Goal: Task Accomplishment & Management: Manage account settings

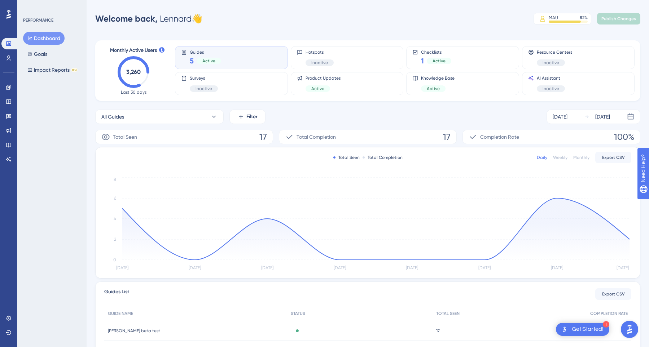
click at [229, 52] on div "Guides 5 Active" at bounding box center [231, 57] width 101 height 17
click at [237, 60] on div "Guides 5 Active" at bounding box center [231, 57] width 101 height 17
click at [439, 60] on span "Active" at bounding box center [438, 61] width 13 height 6
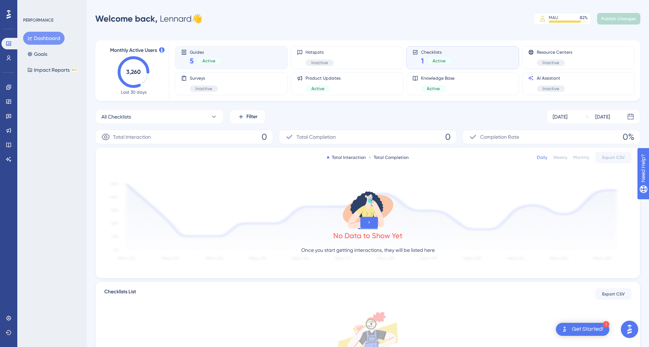
click at [224, 63] on div "Guides 5 Active" at bounding box center [231, 57] width 101 height 17
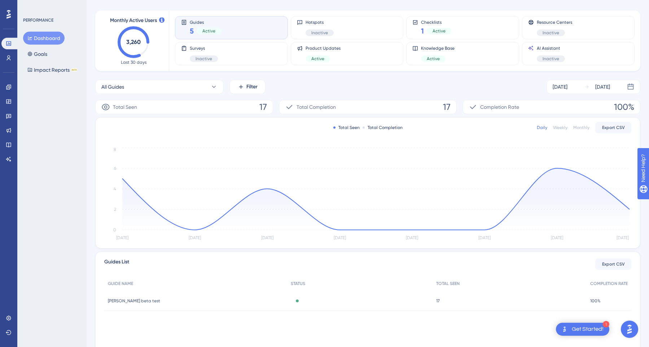
scroll to position [61, 0]
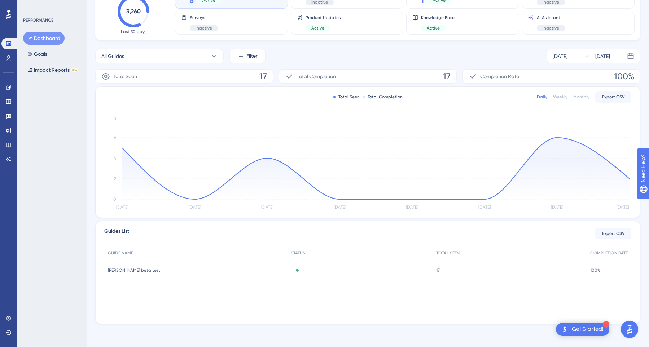
click at [157, 272] on div "[PERSON_NAME] beta test [PERSON_NAME] beta test" at bounding box center [195, 270] width 183 height 20
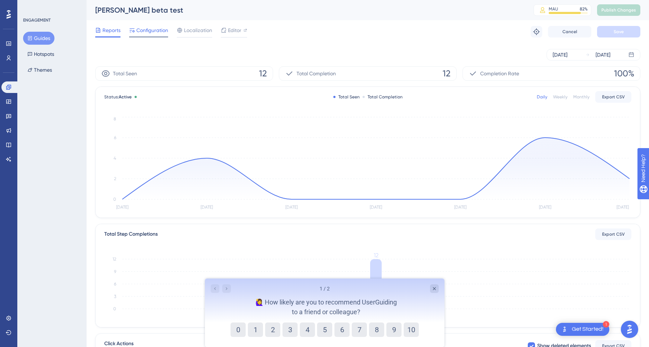
click at [154, 32] on span "Configuration" at bounding box center [152, 30] width 32 height 9
click at [44, 43] on button "Guides" at bounding box center [38, 38] width 31 height 13
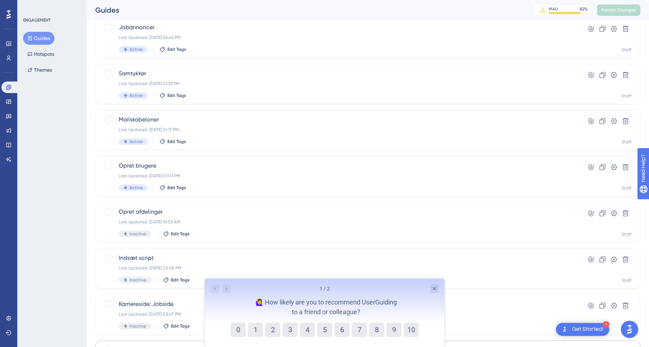
scroll to position [212, 0]
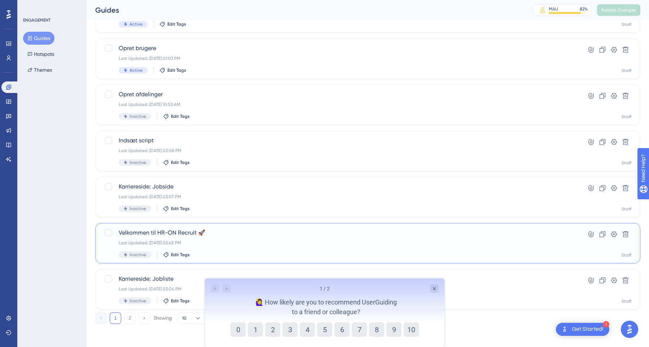
click at [176, 235] on span "Velkommen til HR-ON Recruit 🚀" at bounding box center [339, 233] width 440 height 9
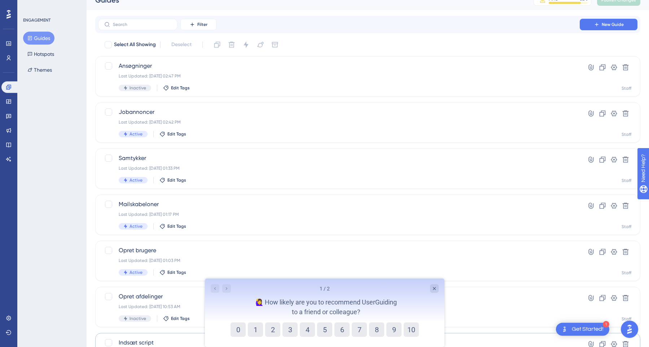
scroll to position [10, 0]
click at [210, 115] on span "Jobannoncer" at bounding box center [339, 112] width 440 height 9
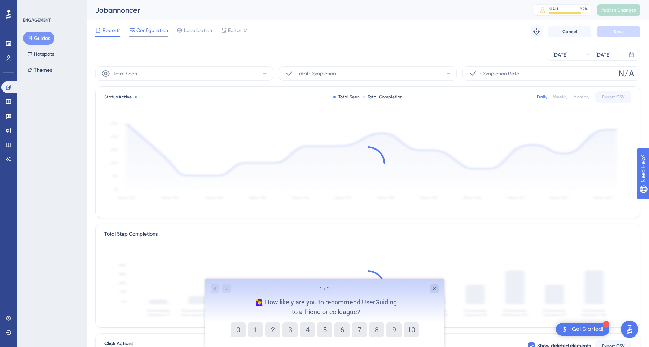
click at [160, 31] on span "Configuration" at bounding box center [152, 30] width 32 height 9
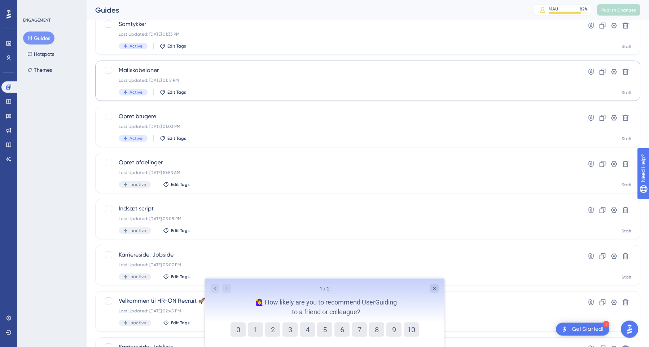
scroll to position [212, 0]
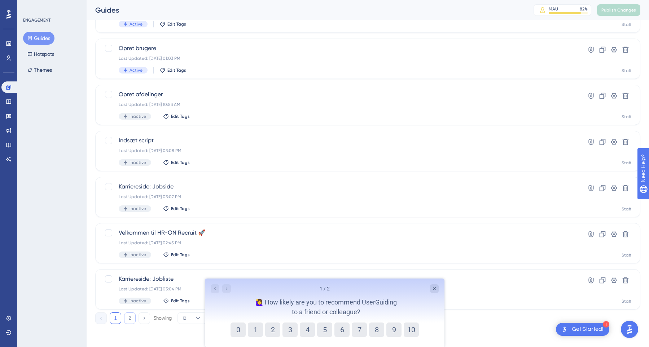
click at [130, 317] on button "2" at bounding box center [130, 319] width 12 height 12
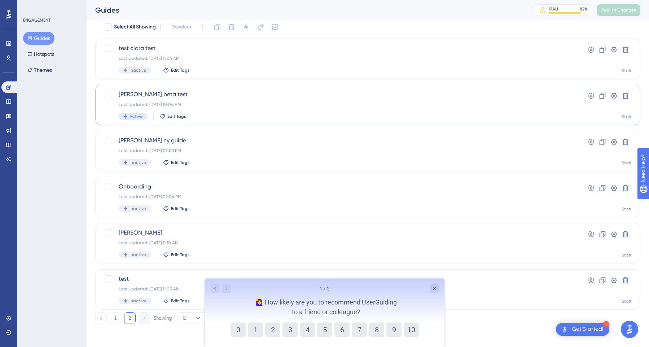
scroll to position [0, 0]
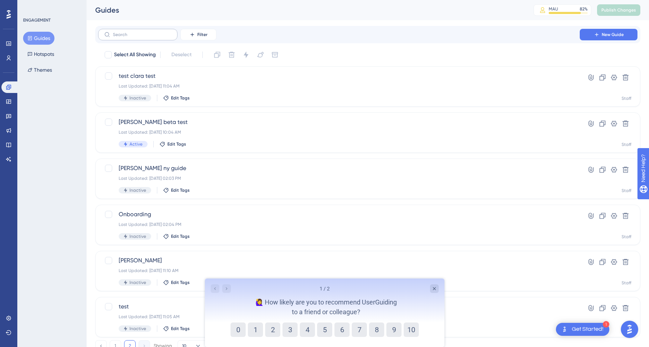
click at [156, 31] on label at bounding box center [137, 35] width 79 height 12
click at [156, 32] on input "text" at bounding box center [142, 34] width 58 height 5
paste input "20438"
type input "20438"
checkbox input "true"
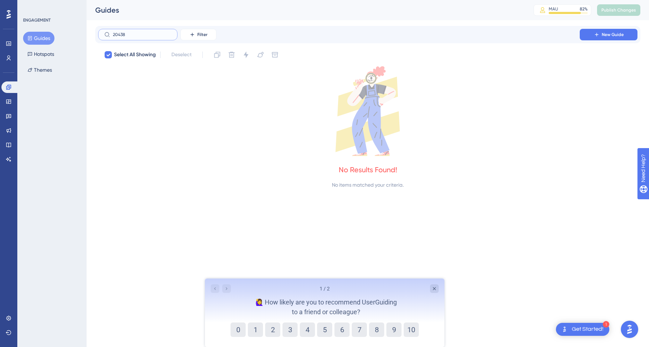
type input "20438"
click at [148, 34] on input "20438" at bounding box center [142, 34] width 58 height 5
checkbox input "false"
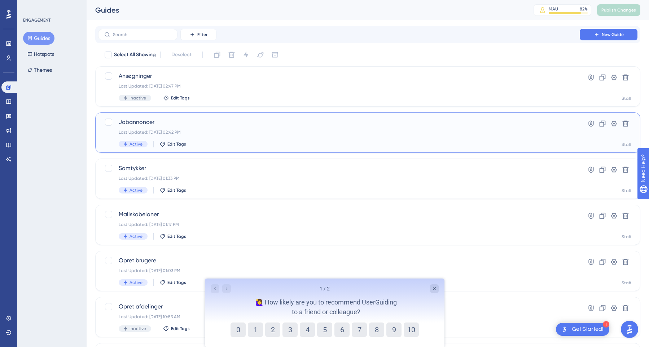
click at [144, 119] on span "Jobannoncer" at bounding box center [339, 122] width 440 height 9
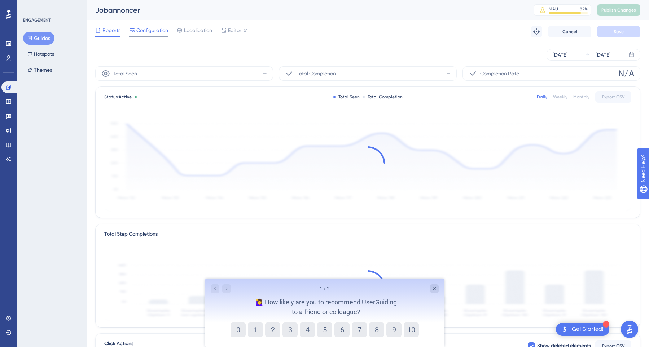
click at [159, 32] on span "Configuration" at bounding box center [152, 30] width 32 height 9
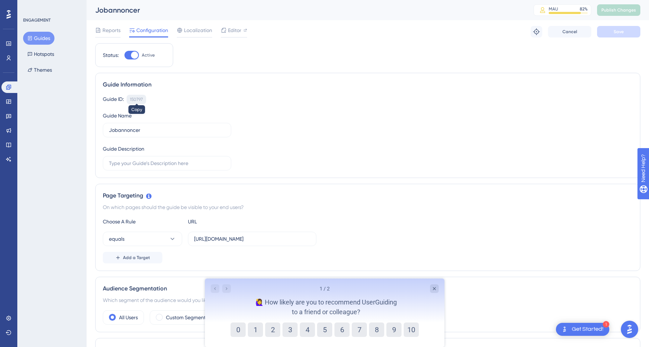
click at [140, 98] on div "150797" at bounding box center [136, 100] width 13 height 6
copy div "150797"
click at [44, 39] on button "Guides" at bounding box center [38, 38] width 31 height 13
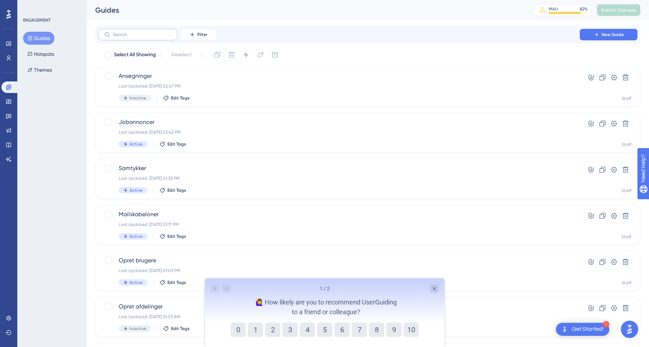
click at [130, 37] on label at bounding box center [137, 35] width 79 height 12
click at [130, 37] on input "text" at bounding box center [142, 34] width 58 height 5
paste input "150797"
type input "150797"
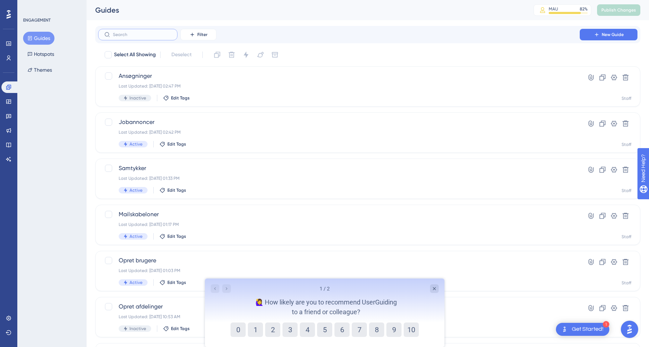
checkbox input "true"
click at [137, 57] on span "Select All Showing" at bounding box center [135, 54] width 42 height 9
checkbox input "true"
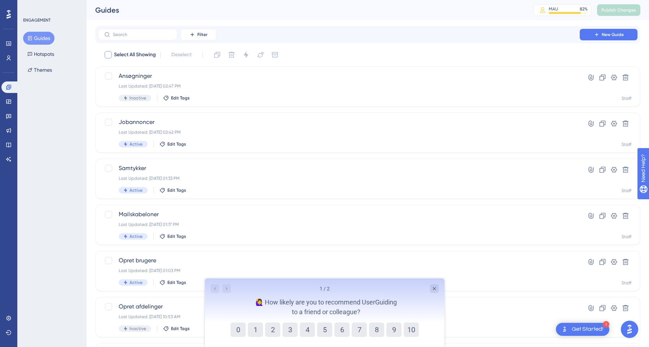
checkbox input "true"
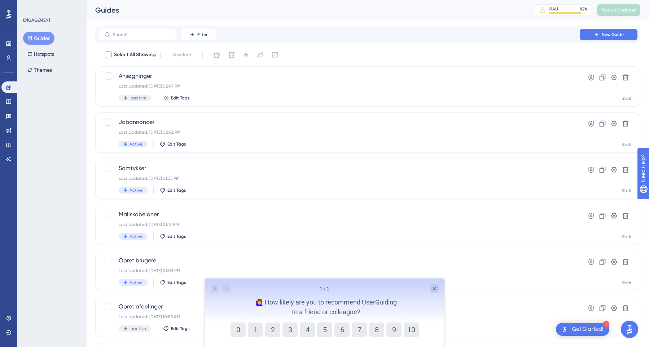
checkbox input "true"
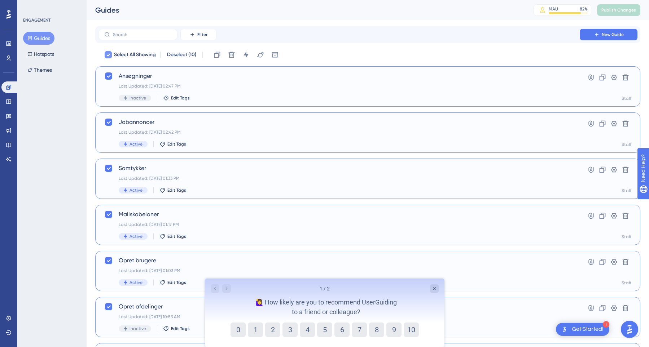
click at [137, 57] on span "Select All Showing" at bounding box center [135, 54] width 42 height 9
checkbox input "false"
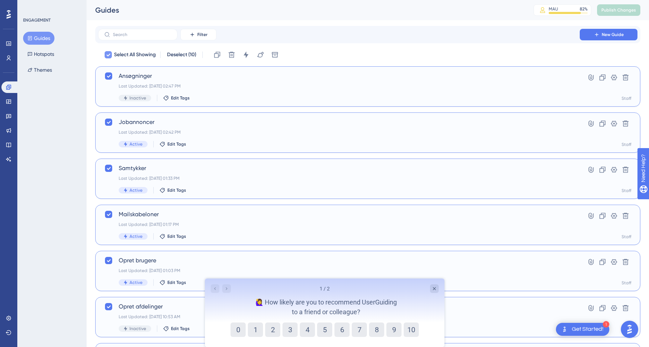
checkbox input "false"
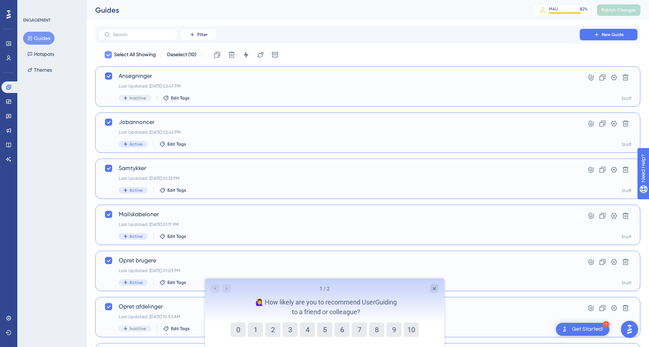
checkbox input "false"
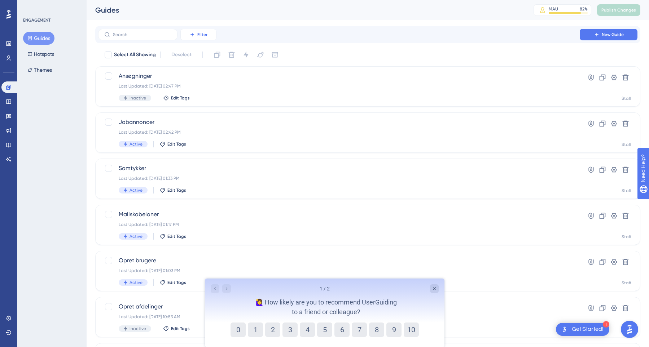
click at [211, 33] on button "Filter" at bounding box center [198, 35] width 36 height 12
click at [204, 140] on span "Material ID" at bounding box center [203, 141] width 25 height 9
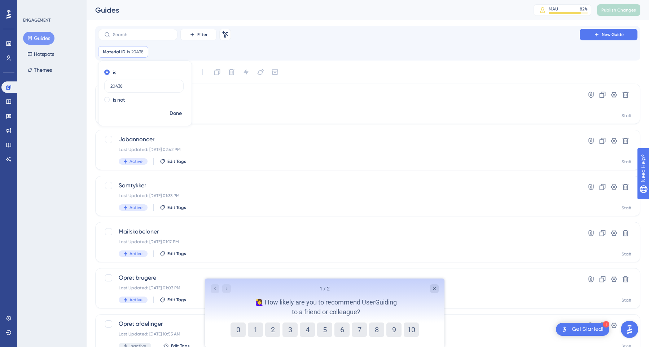
checkbox input "true"
type input "20438"
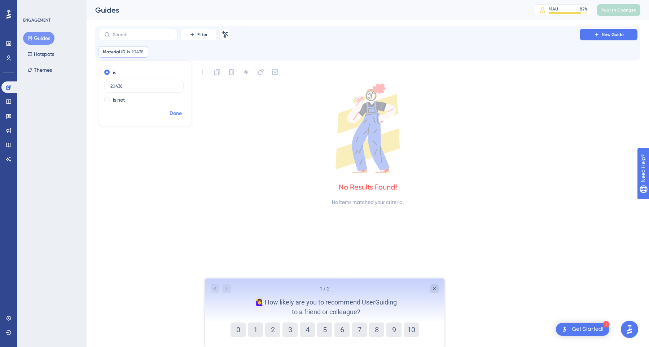
type input "20438"
click at [177, 108] on button "Done" at bounding box center [176, 113] width 20 height 13
click at [177, 108] on icon at bounding box center [367, 129] width 545 height 90
click at [135, 55] on div "Material ID is 20438 20438 Remove" at bounding box center [123, 52] width 50 height 12
click at [154, 52] on div "Material ID is 20438 20438 Remove is 20438 is not Done" at bounding box center [367, 52] width 539 height 12
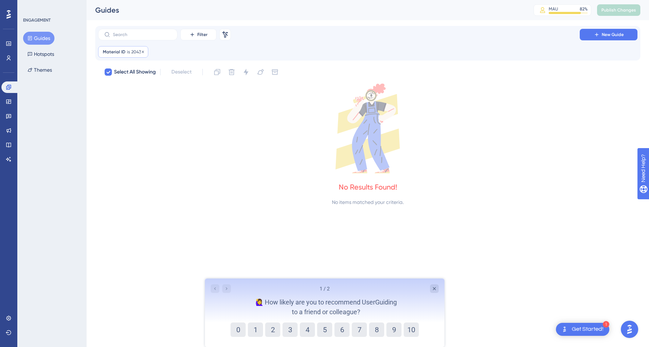
click at [144, 52] on div "Material ID is 20438 20438 Remove" at bounding box center [123, 52] width 50 height 12
click at [142, 52] on icon at bounding box center [143, 51] width 2 height 2
checkbox input "false"
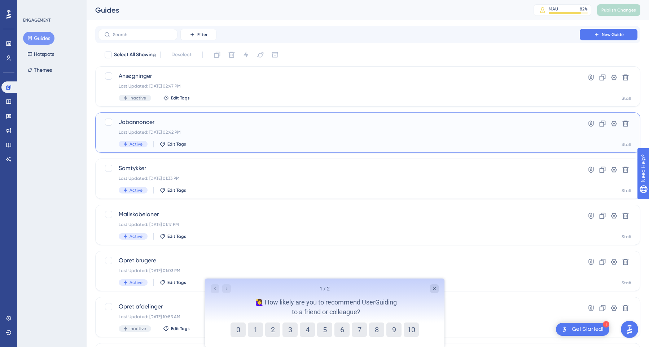
click at [154, 123] on span "Jobannoncer" at bounding box center [339, 122] width 440 height 9
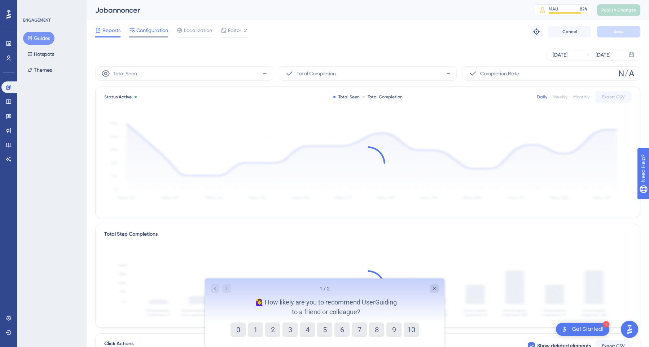
click at [154, 29] on span "Configuration" at bounding box center [152, 30] width 32 height 9
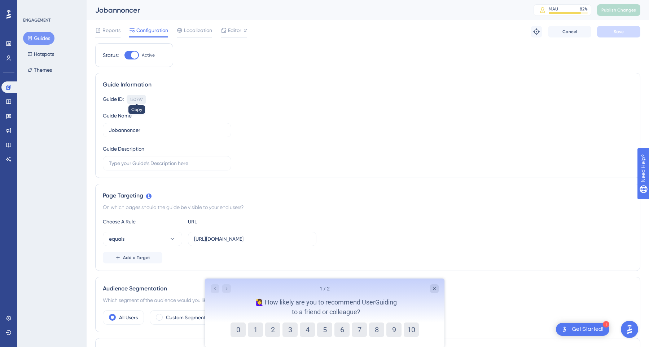
click at [135, 101] on div "150797" at bounding box center [136, 100] width 13 height 6
copy div "150797"
click at [48, 39] on button "Guides" at bounding box center [38, 38] width 31 height 13
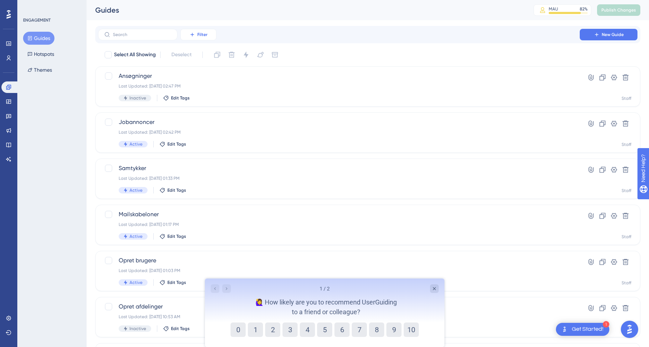
click at [197, 32] on button "Filter" at bounding box center [198, 35] width 36 height 12
click at [205, 144] on span "Material ID" at bounding box center [203, 141] width 25 height 9
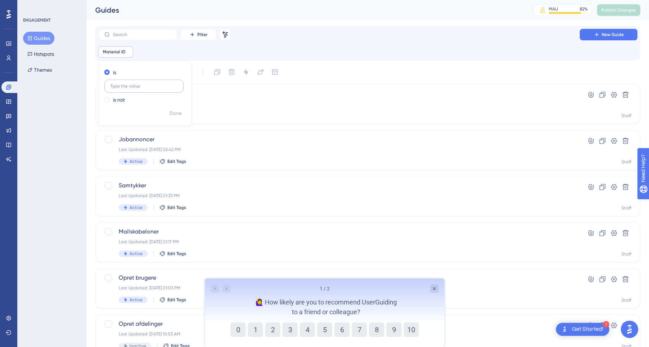
click at [160, 89] on label at bounding box center [143, 86] width 79 height 13
click at [160, 89] on input "text" at bounding box center [143, 86] width 67 height 5
paste input "150797"
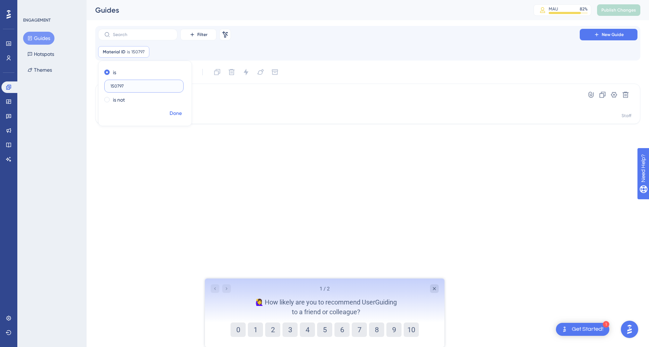
type input "150797"
click at [175, 116] on span "Done" at bounding box center [176, 113] width 12 height 9
click at [144, 50] on icon at bounding box center [144, 52] width 4 height 4
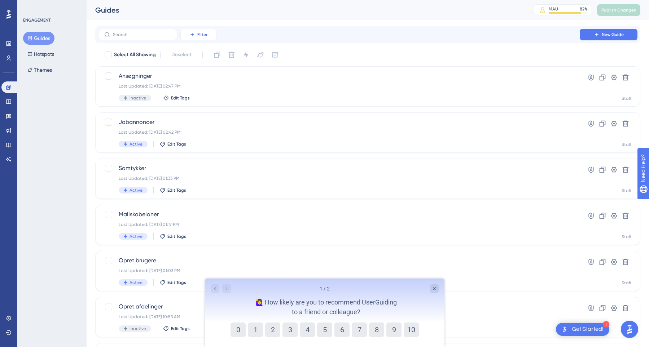
click at [191, 37] on icon at bounding box center [192, 35] width 6 height 6
click at [202, 141] on span "Material ID" at bounding box center [203, 141] width 25 height 9
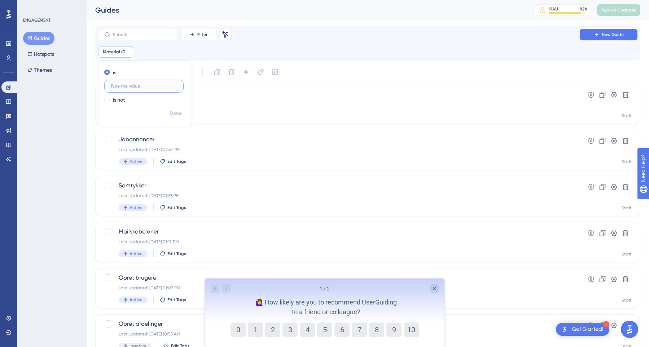
click at [155, 87] on input "text" at bounding box center [143, 86] width 67 height 5
paste input "20438"
type input "20438"
checkbox input "true"
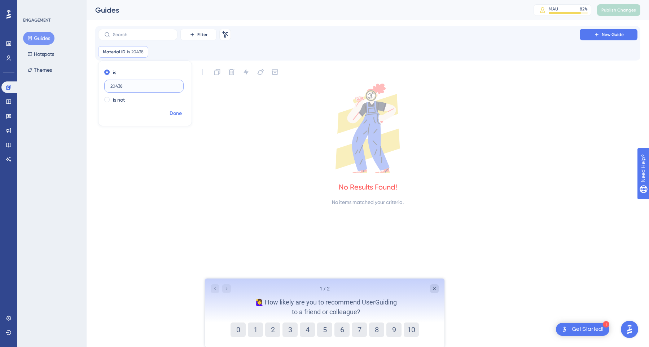
type input "20438"
click at [172, 114] on span "Done" at bounding box center [176, 113] width 12 height 9
click at [41, 37] on button "Guides" at bounding box center [38, 38] width 31 height 13
click at [50, 41] on button "Guides" at bounding box center [38, 38] width 31 height 13
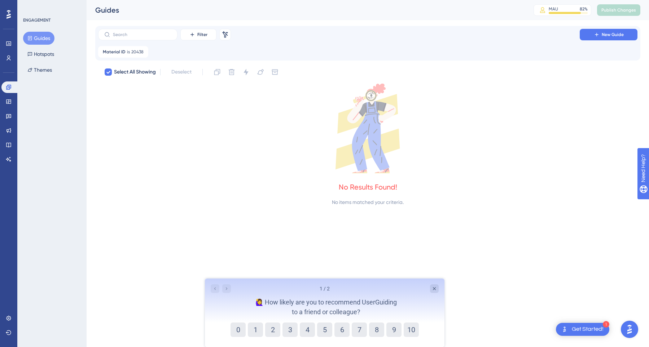
click at [36, 44] on button "Guides" at bounding box center [38, 38] width 31 height 13
click at [10, 87] on icon at bounding box center [9, 87] width 6 height 6
click at [141, 52] on icon at bounding box center [143, 52] width 4 height 4
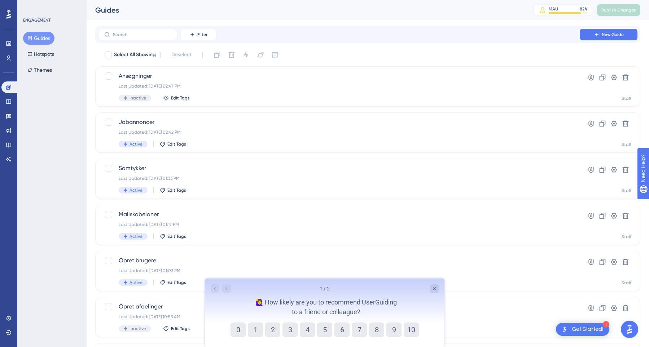
checkbox input "false"
click at [10, 97] on link at bounding box center [8, 102] width 14 height 12
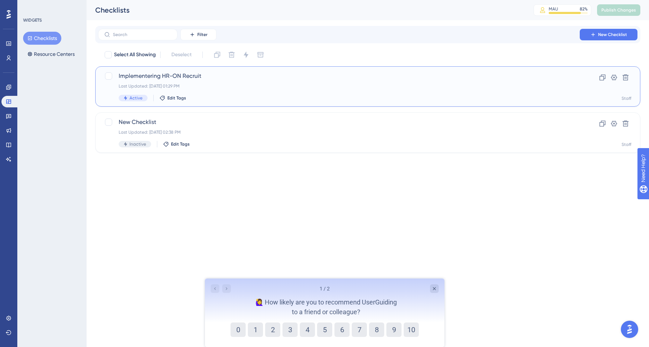
click at [150, 78] on span "Implementering HR-ON Recruit" at bounding box center [339, 76] width 440 height 9
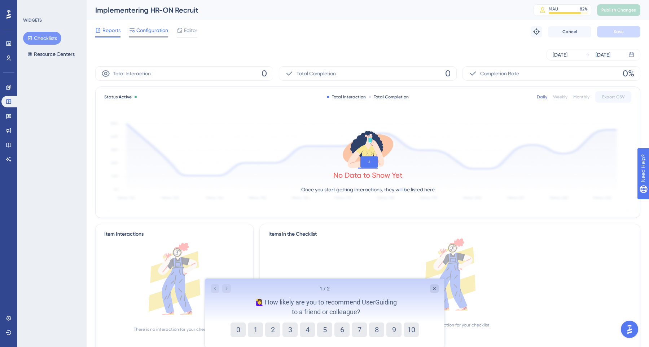
click at [148, 31] on span "Configuration" at bounding box center [152, 30] width 32 height 9
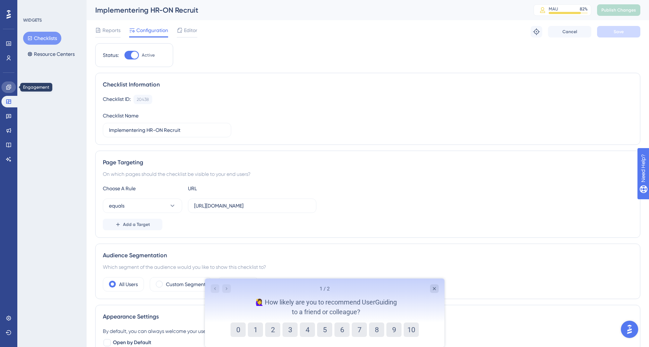
click at [8, 90] on link at bounding box center [8, 88] width 14 height 12
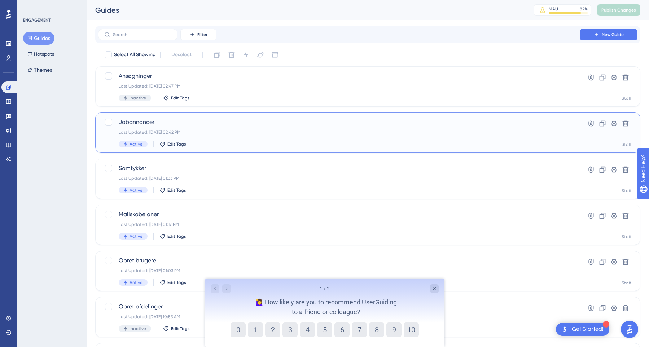
click at [158, 125] on span "Jobannoncer" at bounding box center [339, 122] width 440 height 9
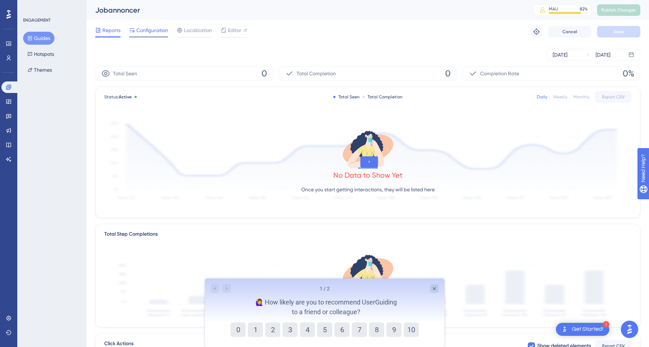
click at [161, 33] on span "Configuration" at bounding box center [152, 30] width 32 height 9
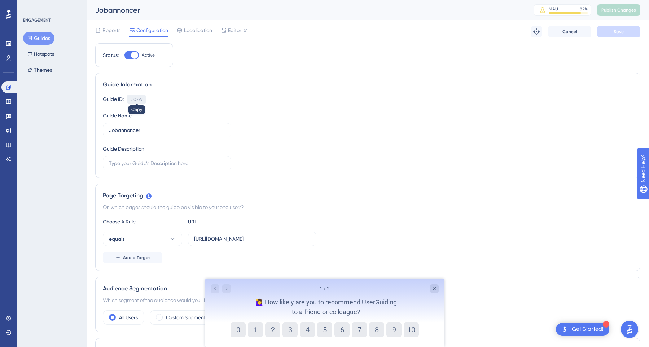
click at [140, 97] on div "150797" at bounding box center [136, 100] width 13 height 6
copy div "150797"
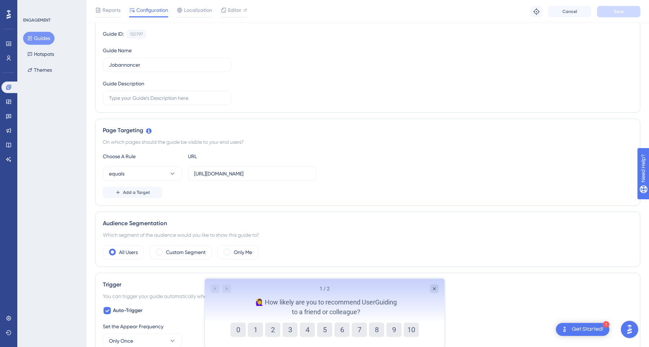
scroll to position [69, 0]
click at [144, 194] on span "Add a Target" at bounding box center [136, 192] width 27 height 6
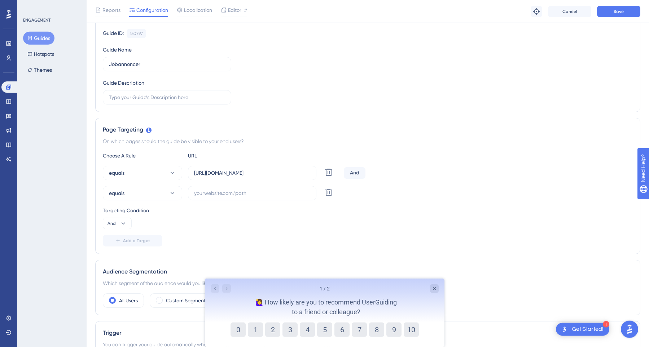
click at [354, 170] on div "And" at bounding box center [355, 173] width 22 height 12
click at [357, 175] on div "And" at bounding box center [355, 173] width 22 height 12
click at [369, 174] on div "equals [URL][DOMAIN_NAME] Delete And" at bounding box center [368, 173] width 530 height 14
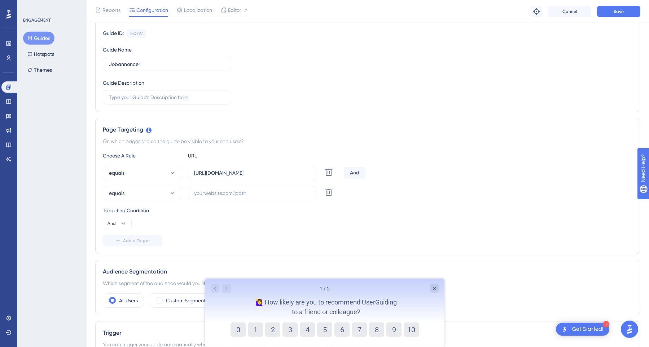
click at [367, 174] on div "equals [URL][DOMAIN_NAME] Delete And" at bounding box center [368, 173] width 530 height 14
click at [367, 173] on div "equals [URL][DOMAIN_NAME] Delete And" at bounding box center [368, 173] width 530 height 14
click at [348, 171] on div "And" at bounding box center [355, 173] width 22 height 12
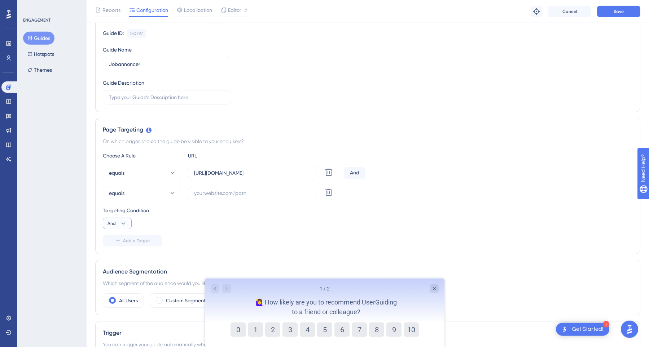
click at [121, 224] on icon at bounding box center [123, 223] width 7 height 7
click at [116, 254] on button "Or Or" at bounding box center [116, 258] width 19 height 14
click at [204, 196] on input "text" at bounding box center [252, 193] width 116 height 8
click at [245, 197] on input "[URL]." at bounding box center [252, 193] width 116 height 8
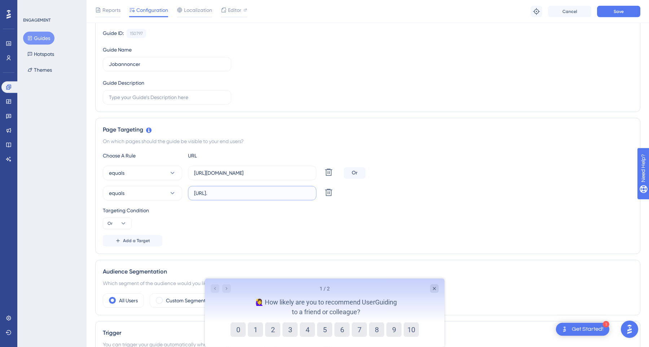
click at [245, 197] on input "[URL]." at bounding box center [252, 193] width 116 height 8
paste input "-[URL]"
type input "[URL][DOMAIN_NAME]"
click at [237, 209] on div "Targeting Condition" at bounding box center [368, 210] width 530 height 9
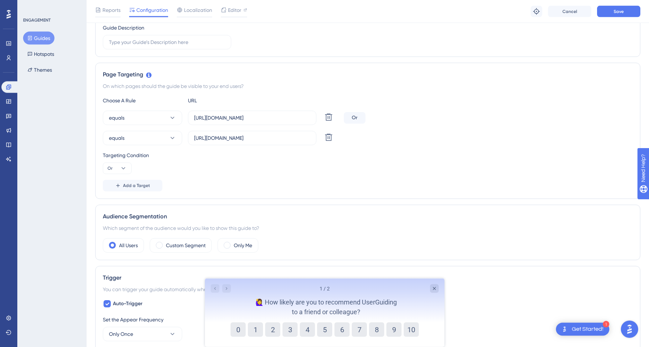
scroll to position [100, 0]
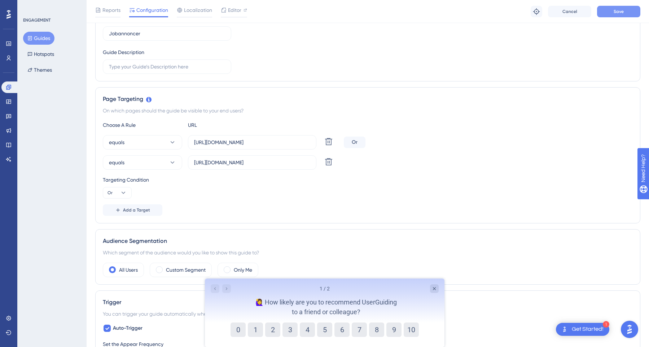
click at [612, 16] on button "Save" at bounding box center [618, 12] width 43 height 12
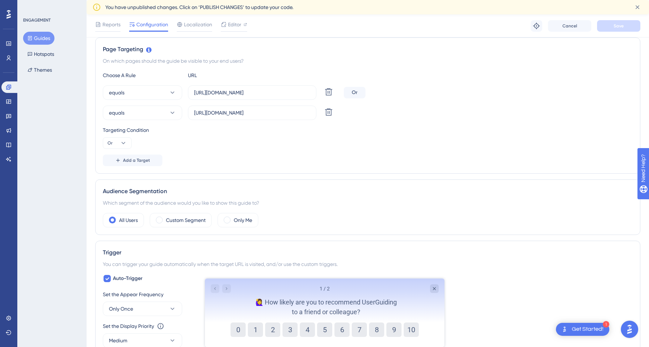
scroll to position [164, 0]
click at [325, 112] on icon at bounding box center [328, 111] width 9 height 9
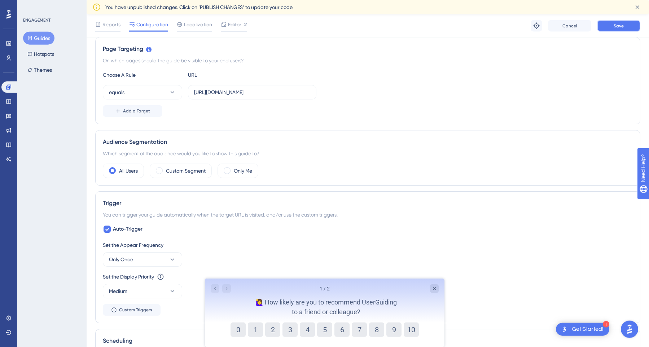
click at [618, 23] on span "Save" at bounding box center [618, 26] width 10 height 6
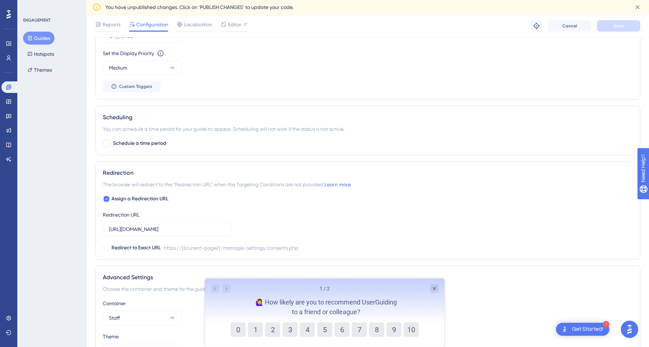
scroll to position [435, 0]
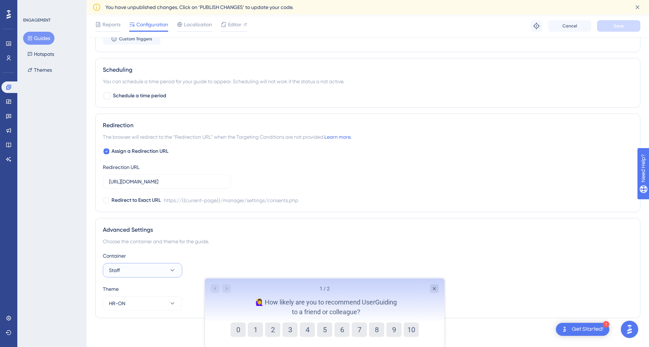
click at [162, 272] on button "Staff" at bounding box center [142, 270] width 79 height 14
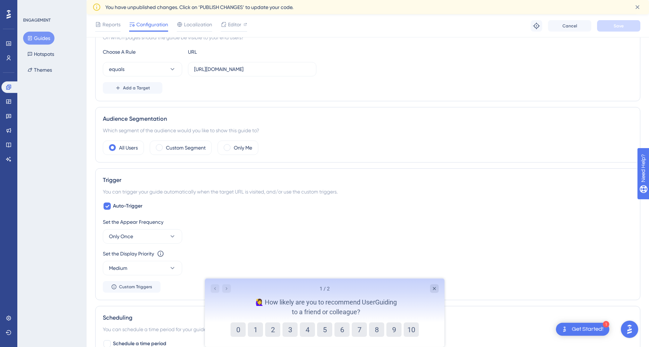
scroll to position [0, 0]
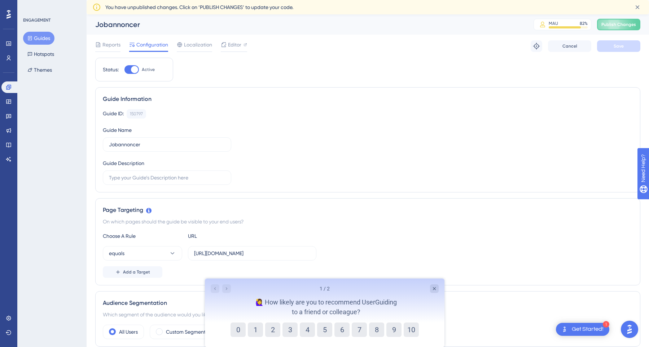
click at [32, 37] on icon at bounding box center [30, 38] width 4 height 4
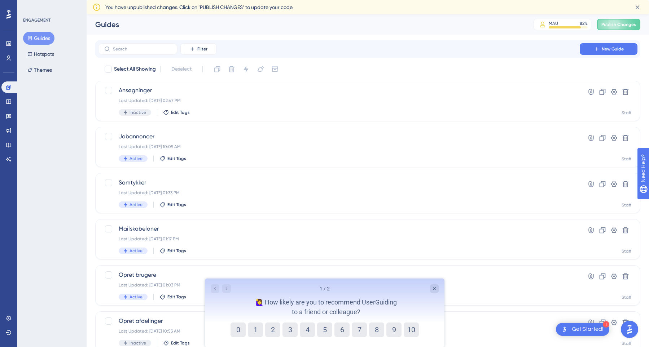
click at [282, 8] on span "You have unpublished changes. Click on ‘PUBLISH CHANGES’ to update your code." at bounding box center [199, 7] width 188 height 9
click at [605, 27] on span "Publish Changes" at bounding box center [618, 25] width 35 height 6
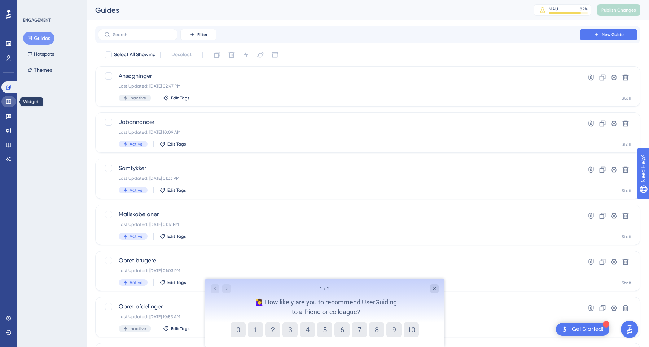
click at [8, 104] on icon at bounding box center [8, 102] width 5 height 4
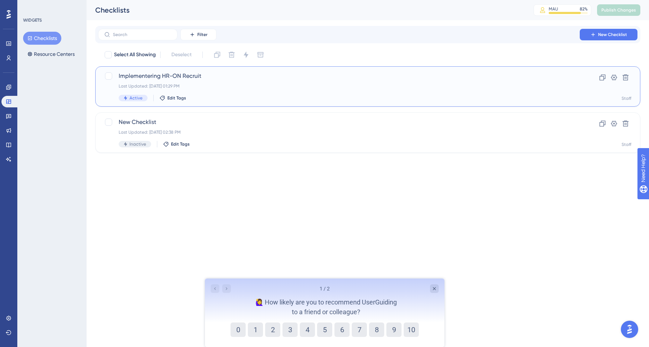
click at [145, 78] on span "Implementering HR-ON Recruit" at bounding box center [339, 76] width 440 height 9
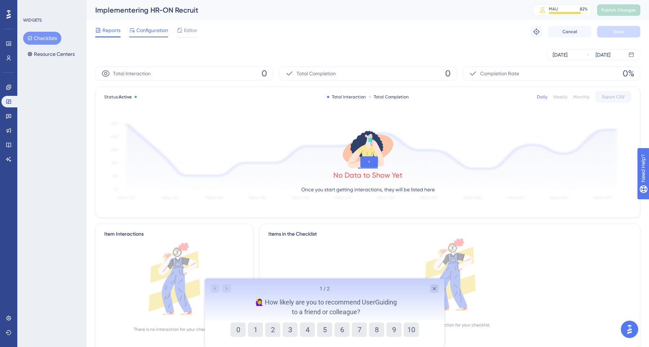
click at [148, 32] on span "Configuration" at bounding box center [152, 30] width 32 height 9
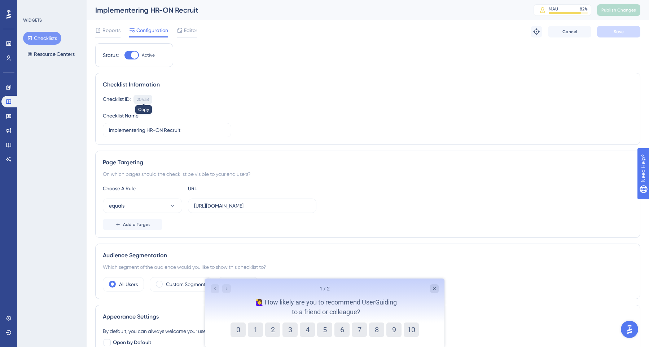
click at [144, 100] on div "20438" at bounding box center [143, 100] width 12 height 6
copy div "20438"
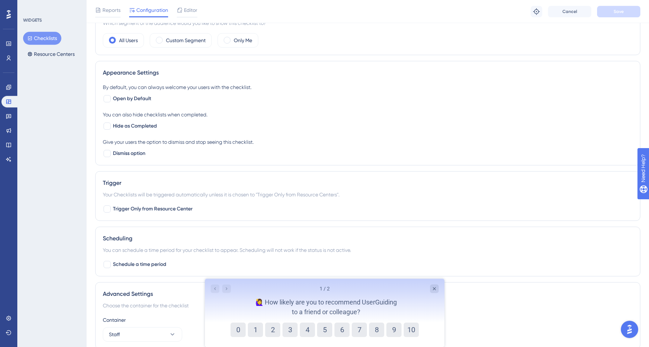
scroll to position [278, 0]
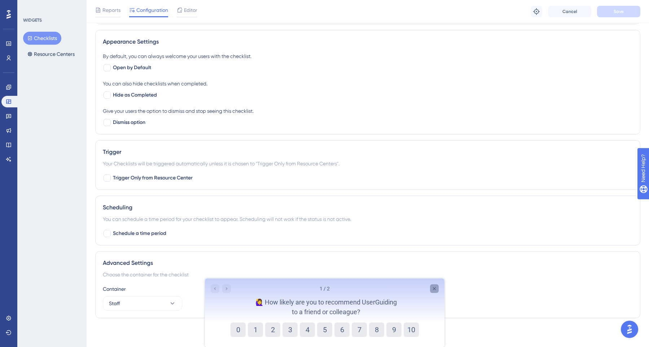
click at [434, 289] on icon "Close survey" at bounding box center [433, 288] width 3 height 3
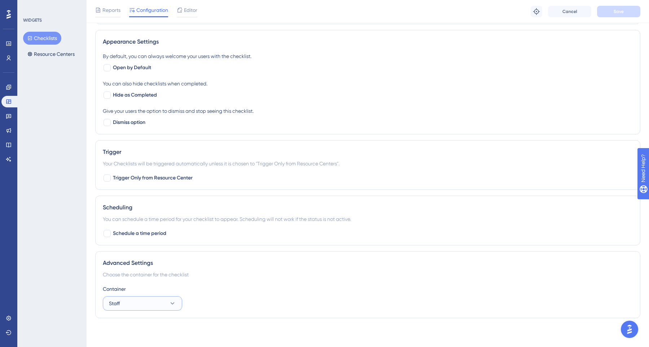
click at [153, 302] on button "Staff" at bounding box center [142, 303] width 79 height 14
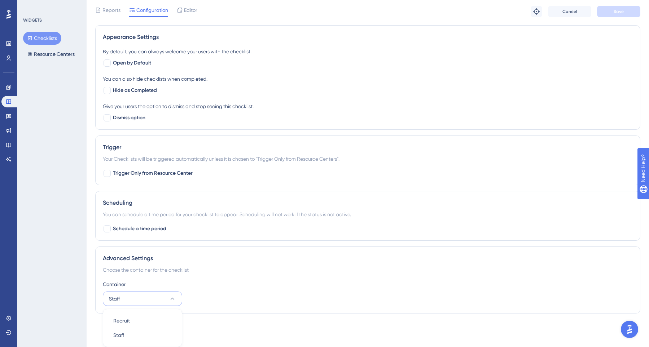
click at [153, 302] on button "Staff" at bounding box center [142, 299] width 79 height 14
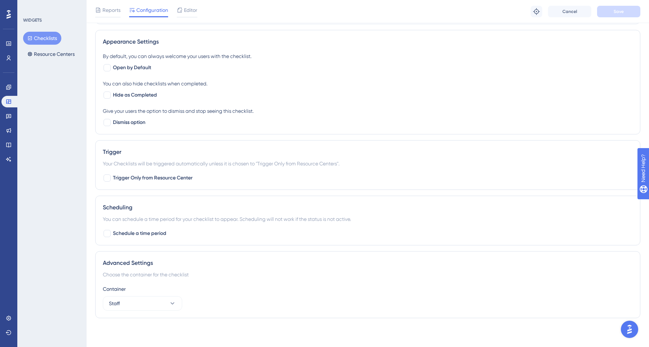
scroll to position [0, 0]
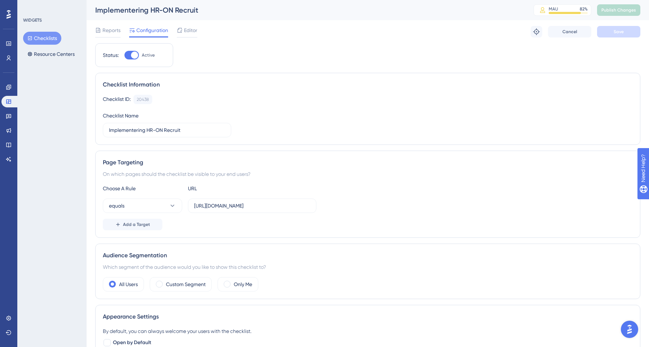
click at [275, 216] on div "Choose A Rule URL equals [URL][DOMAIN_NAME] Add a Target" at bounding box center [368, 207] width 530 height 46
click at [188, 29] on span "Editor" at bounding box center [190, 30] width 13 height 9
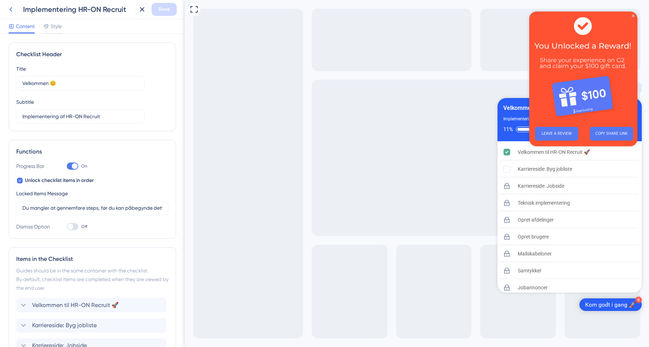
click at [11, 12] on icon at bounding box center [10, 9] width 9 height 9
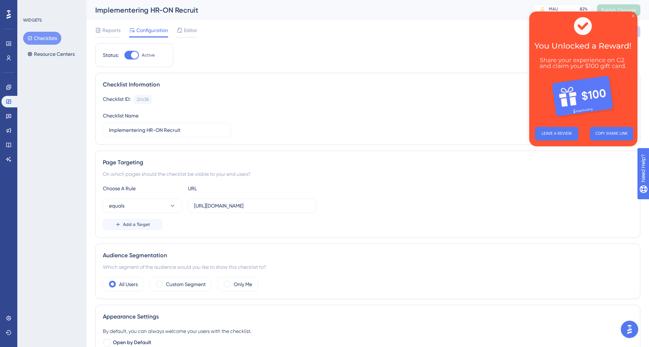
click at [632, 16] on icon "Close Preview" at bounding box center [633, 15] width 3 height 3
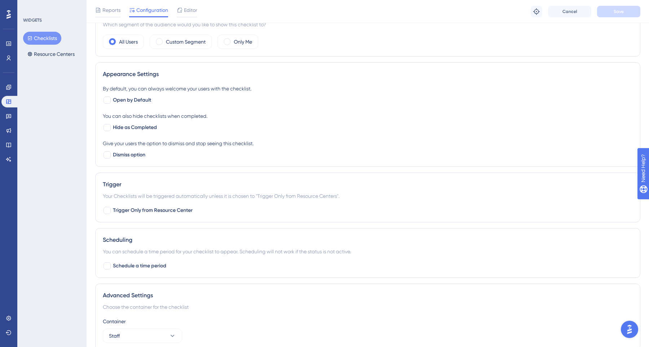
scroll to position [246, 0]
click at [145, 101] on span "Open by Default" at bounding box center [132, 99] width 38 height 9
checkbox input "true"
click at [629, 8] on button "Save" at bounding box center [618, 12] width 43 height 12
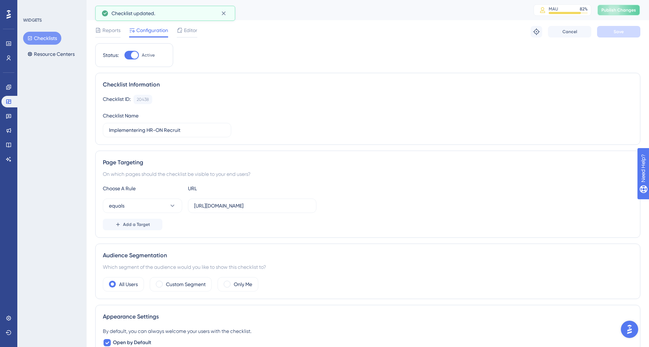
click at [610, 9] on span "Publish Changes" at bounding box center [618, 10] width 35 height 6
click at [184, 30] on div "Editor" at bounding box center [187, 30] width 21 height 9
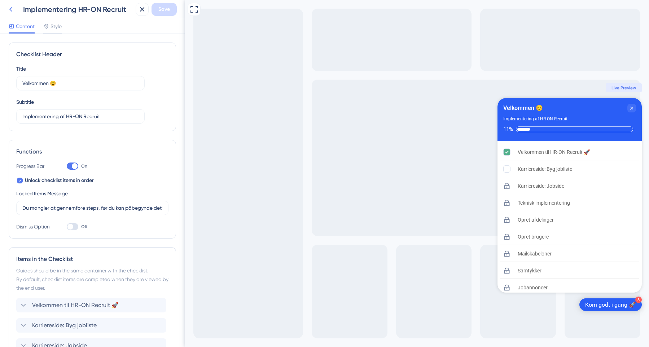
click at [16, 9] on button at bounding box center [10, 9] width 13 height 13
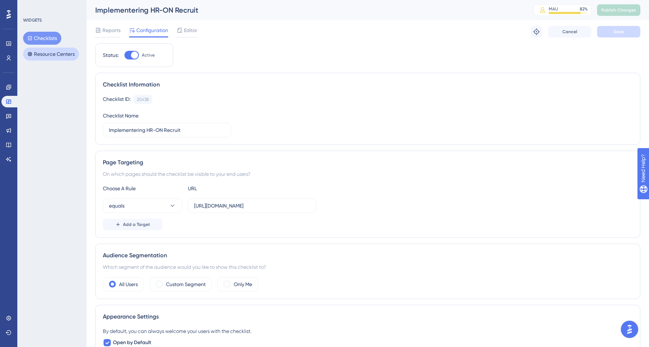
click at [47, 54] on button "Resource Centers" at bounding box center [51, 54] width 56 height 13
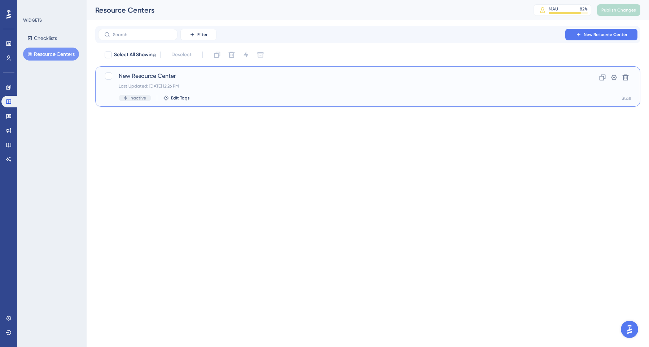
click at [131, 73] on span "New Resource Center" at bounding box center [339, 76] width 440 height 9
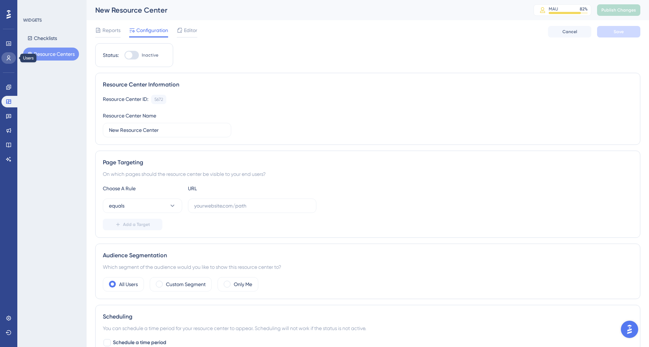
click at [11, 58] on icon at bounding box center [9, 58] width 6 height 6
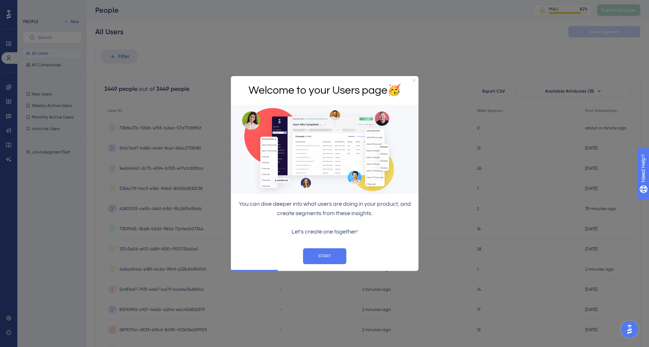
click at [413, 80] on icon "Close Preview" at bounding box center [413, 80] width 3 height 3
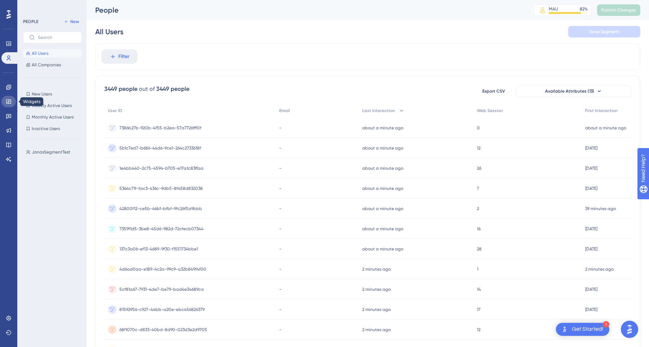
click at [9, 105] on link at bounding box center [8, 102] width 14 height 12
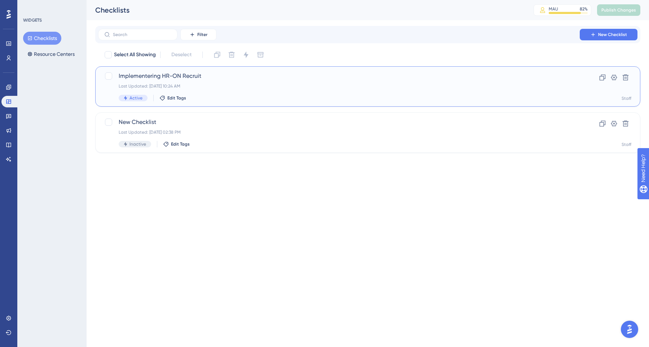
click at [216, 79] on span "Implementering HR-ON Recruit" at bounding box center [339, 76] width 440 height 9
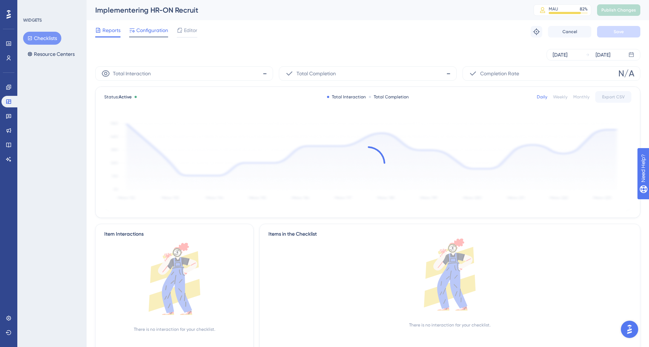
click at [155, 35] on div "Configuration" at bounding box center [148, 32] width 39 height 12
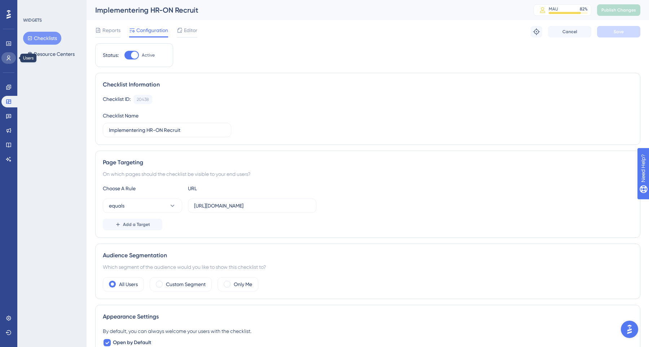
click at [10, 60] on icon at bounding box center [9, 58] width 4 height 5
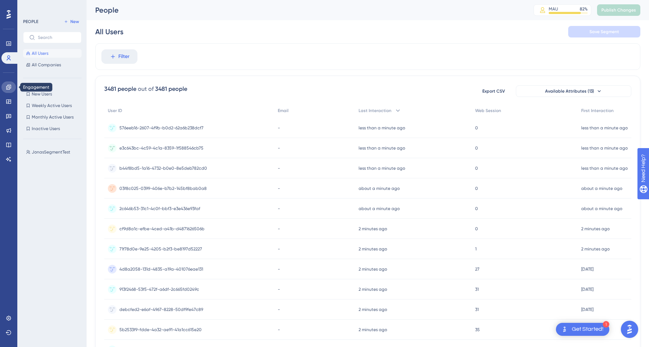
click at [8, 89] on icon at bounding box center [9, 87] width 6 height 6
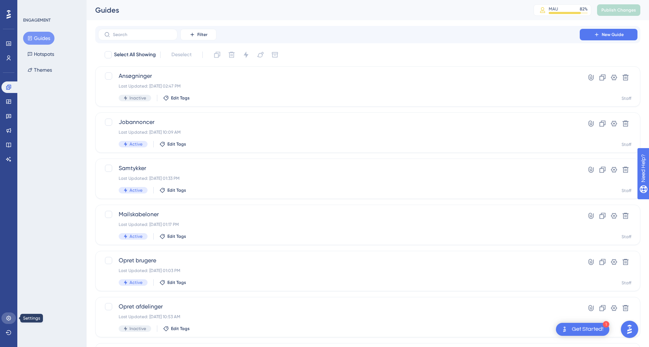
click at [11, 321] on icon at bounding box center [9, 319] width 6 height 6
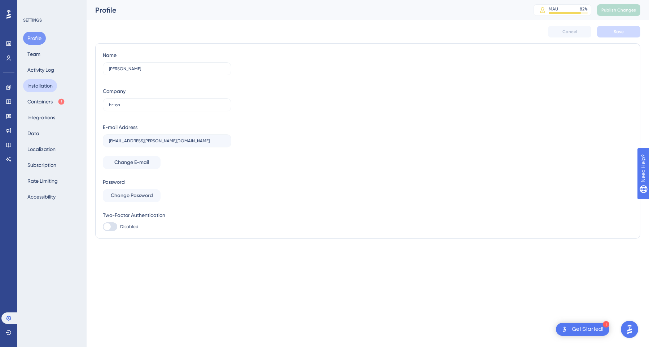
click at [43, 88] on button "Installation" at bounding box center [40, 85] width 34 height 13
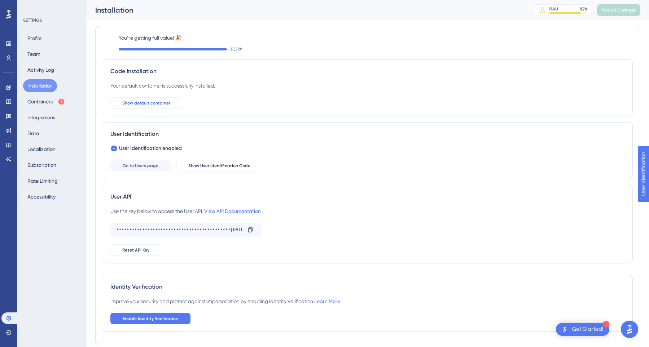
click at [132, 103] on span "Show default container" at bounding box center [146, 103] width 48 height 6
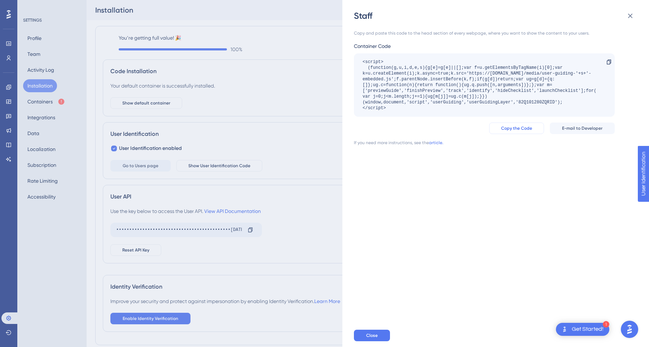
click at [503, 129] on span "Copy the Code" at bounding box center [516, 129] width 31 height 6
